Goal: Task Accomplishment & Management: Use online tool/utility

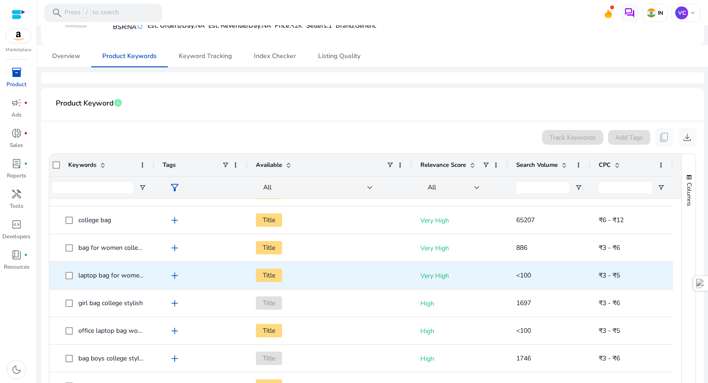
scroll to position [581, 0]
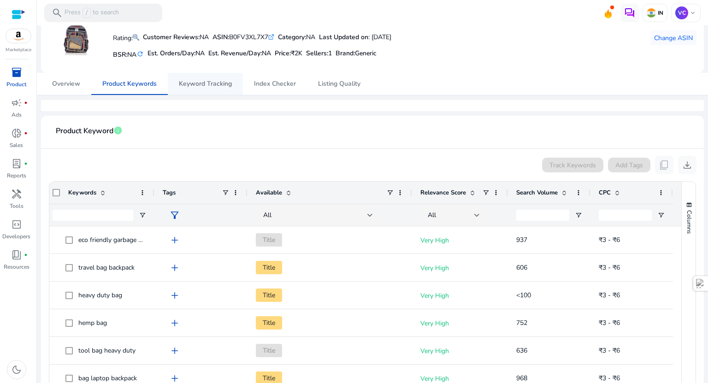
click at [206, 85] on span "Keyword Tracking" at bounding box center [205, 84] width 53 height 6
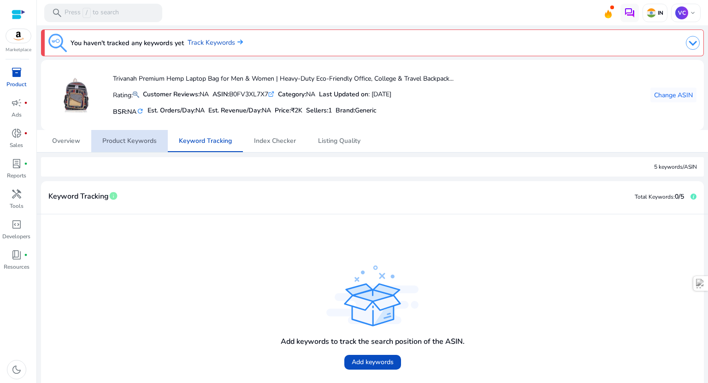
click at [138, 143] on span "Product Keywords" at bounding box center [129, 141] width 54 height 6
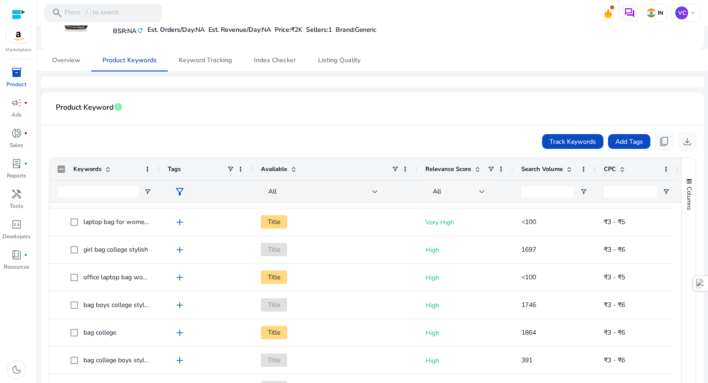
click at [482, 190] on div at bounding box center [482, 192] width 6 height 4
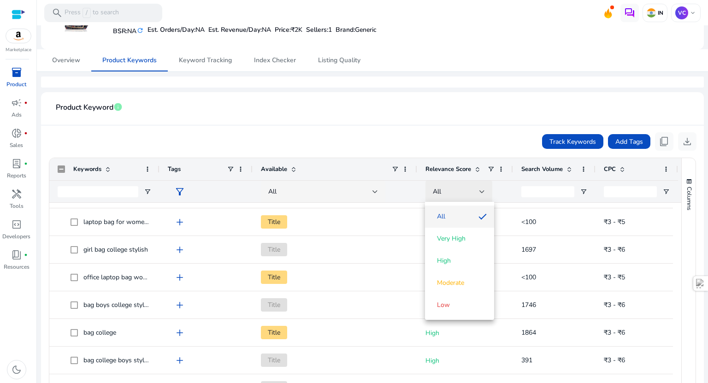
click at [482, 189] on div at bounding box center [354, 191] width 708 height 383
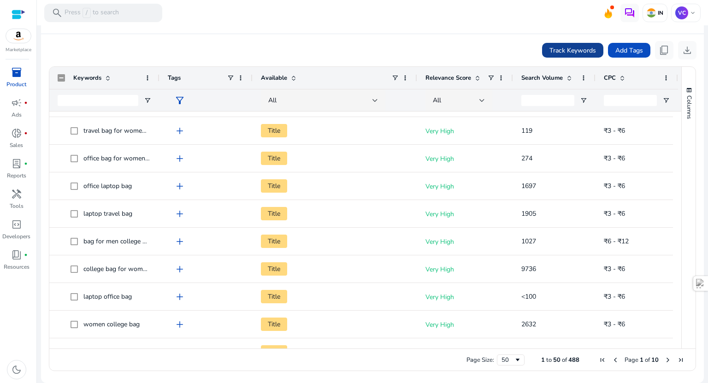
click at [579, 51] on span "Track Keywords" at bounding box center [572, 51] width 47 height 10
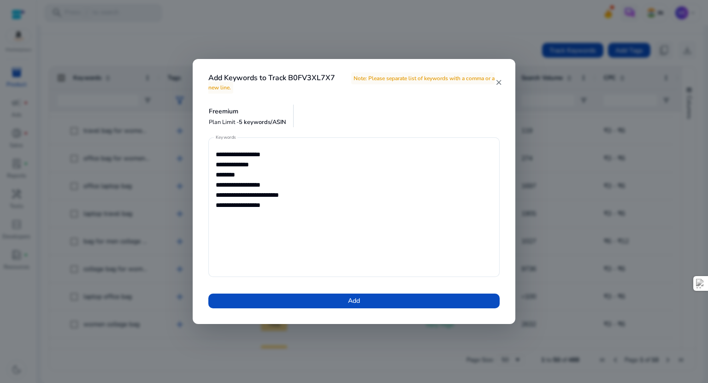
click at [171, 138] on div at bounding box center [354, 191] width 708 height 383
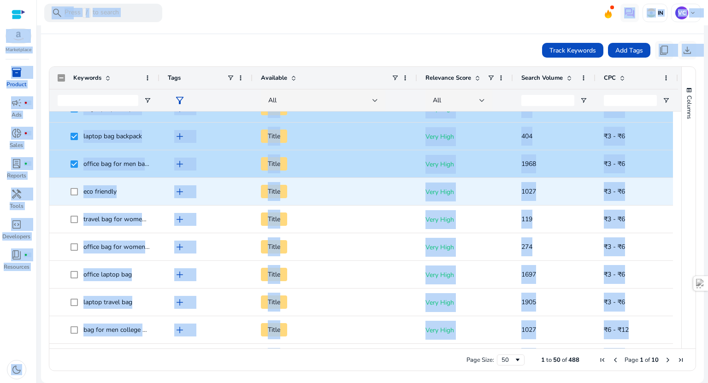
copy body "Marketplace inventory_2 Product campaign fiber_manual_record Ads donut_small fi…"
